Goal: Task Accomplishment & Management: Manage account settings

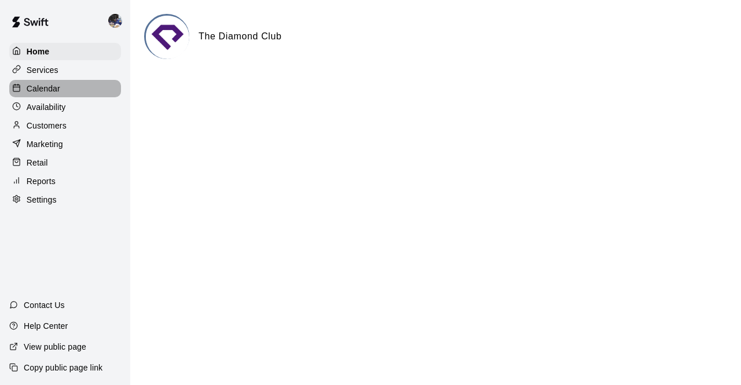
click at [28, 93] on p "Calendar" at bounding box center [44, 89] width 34 height 12
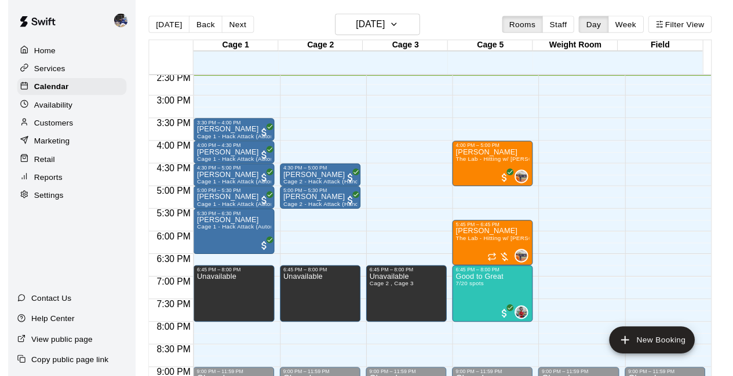
scroll to position [674, 0]
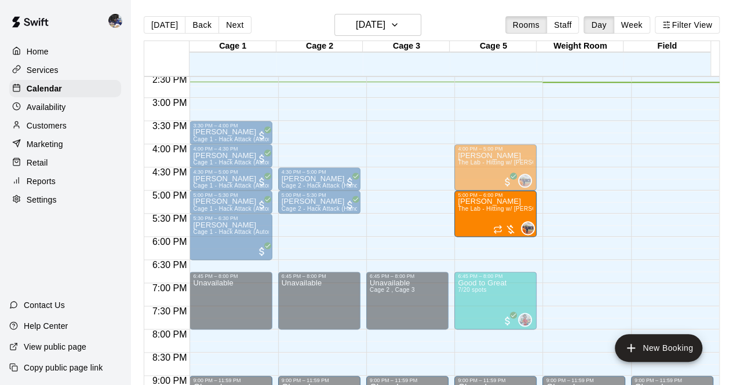
drag, startPoint x: 492, startPoint y: 243, endPoint x: 487, endPoint y: 209, distance: 34.0
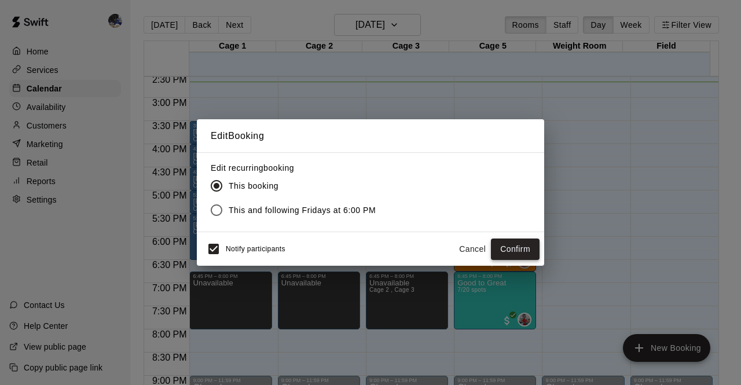
click at [515, 249] on button "Confirm" at bounding box center [515, 249] width 49 height 21
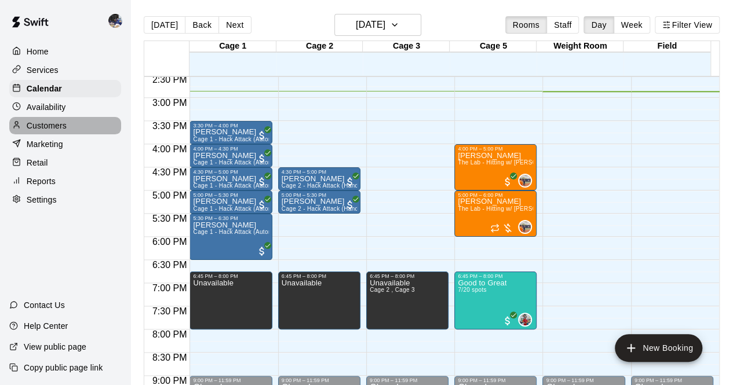
click at [52, 131] on p "Customers" at bounding box center [47, 126] width 40 height 12
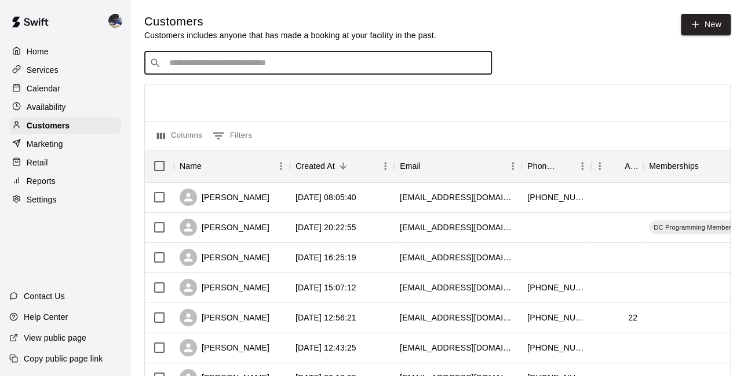
click at [226, 65] on input "Search customers by name or email" at bounding box center [326, 63] width 321 height 12
type input "*****"
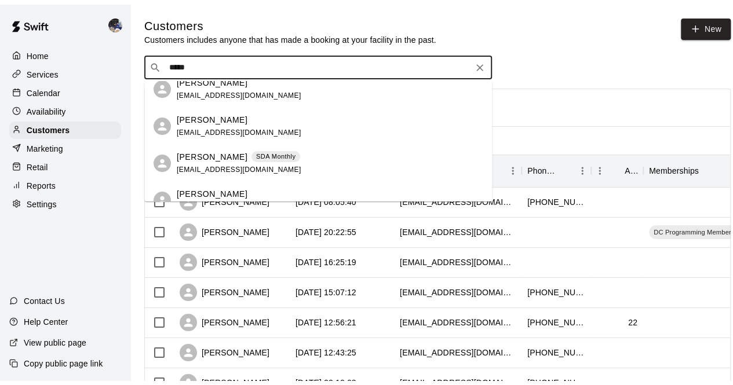
scroll to position [99, 0]
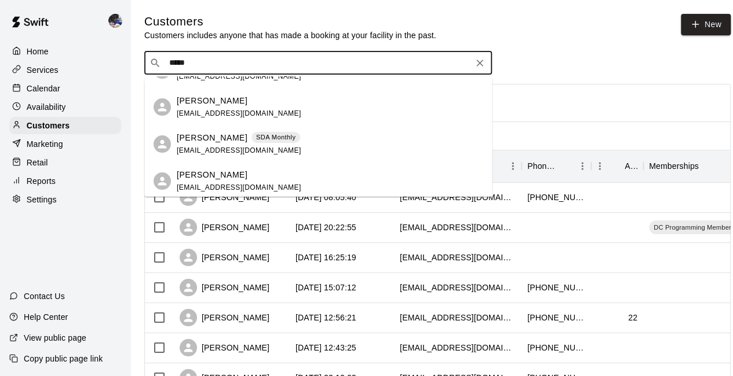
click at [219, 139] on p "[PERSON_NAME]" at bounding box center [212, 138] width 71 height 12
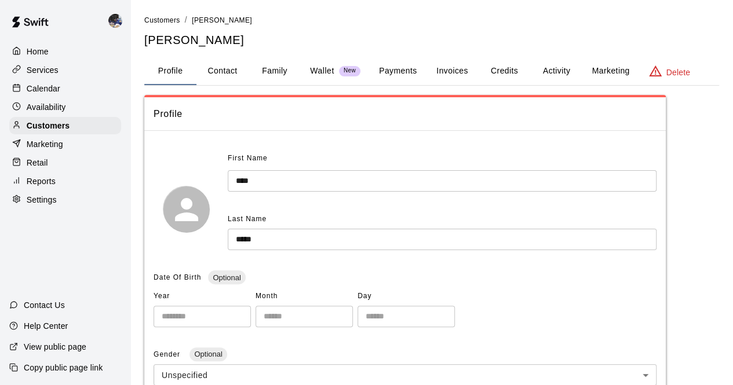
click at [281, 71] on button "Family" at bounding box center [274, 71] width 52 height 28
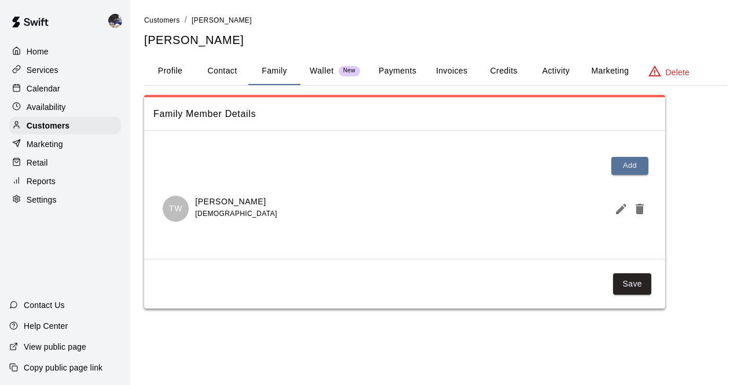
click at [412, 63] on button "Payments" at bounding box center [398, 71] width 56 height 28
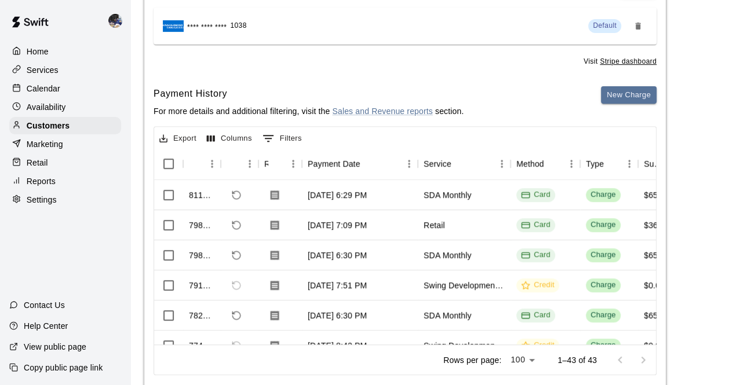
scroll to position [174, 0]
